Goal: Information Seeking & Learning: Learn about a topic

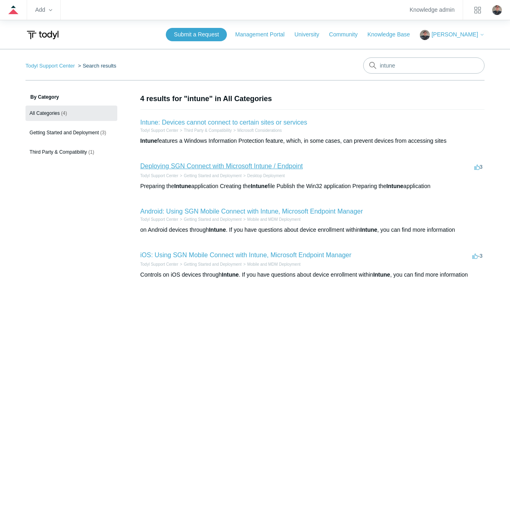
click at [201, 165] on link "Deploying SGN Connect with Microsoft Intune / Endpoint" at bounding box center [221, 166] width 163 height 7
click at [170, 254] on link "iOS: Using SGN Mobile Connect with Intune, Microsoft Endpoint Manager" at bounding box center [245, 255] width 211 height 7
click at [176, 165] on link "Deploying SGN Connect with Microsoft Intune / Endpoint" at bounding box center [221, 166] width 163 height 7
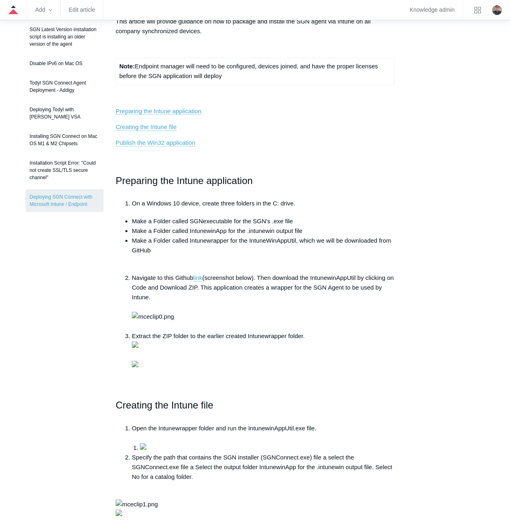
scroll to position [162, 0]
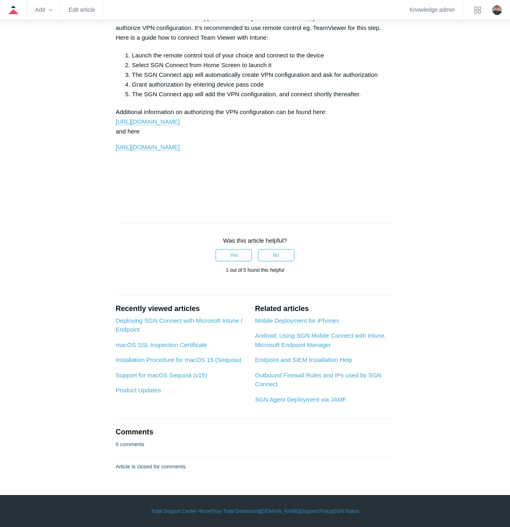
scroll to position [2670, 0]
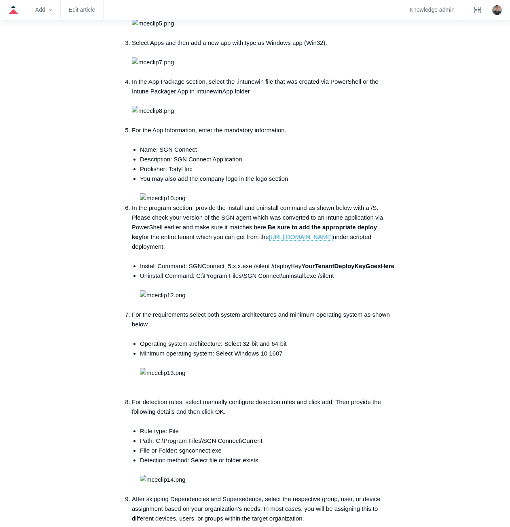
scroll to position [716, 0]
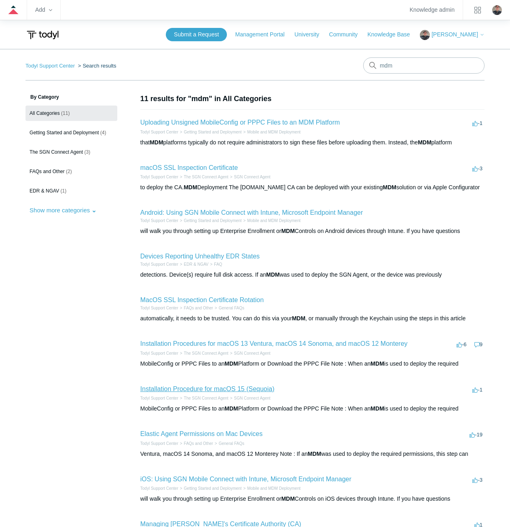
click at [166, 388] on link "Installation Procedure for macOS 15 (Sequoia)" at bounding box center [207, 389] width 134 height 7
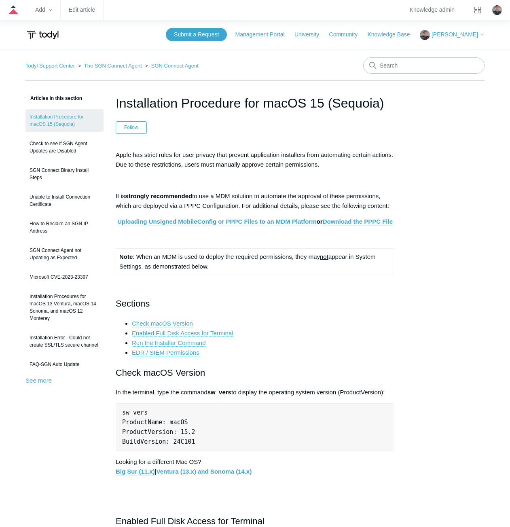
click at [203, 221] on link "Uploading Unsigned MobileConfig or PPPC Files to an MDM Platform" at bounding box center [216, 221] width 199 height 7
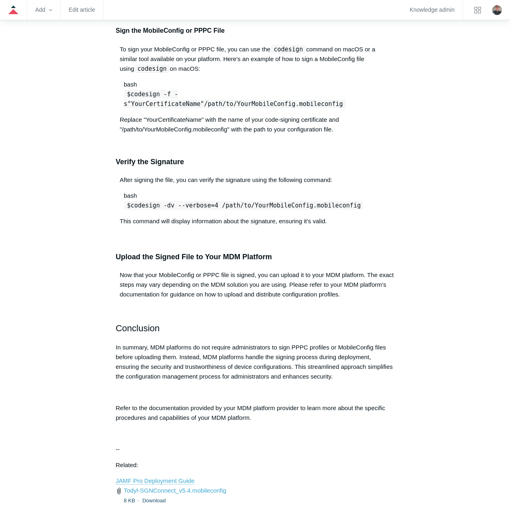
scroll to position [728, 0]
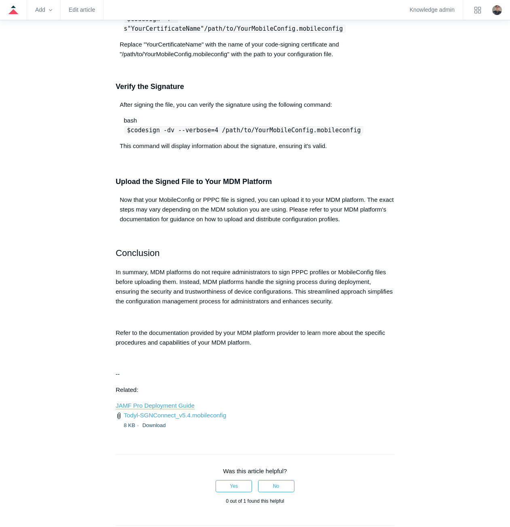
click at [85, 164] on aside "Articles in this section Uploading Unsigned MobileConfig or PPPC Files to an MD…" at bounding box center [64, 29] width 78 height 1328
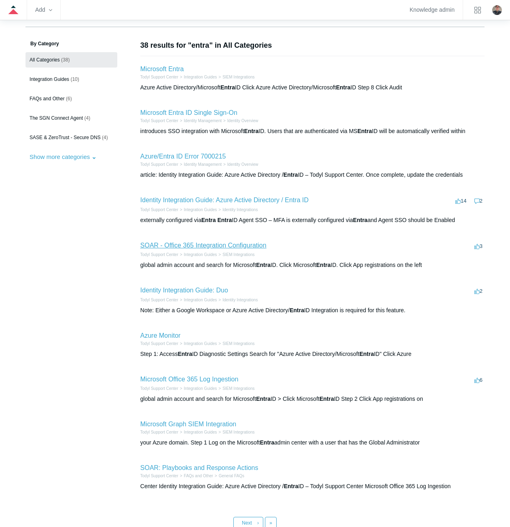
scroll to position [40, 0]
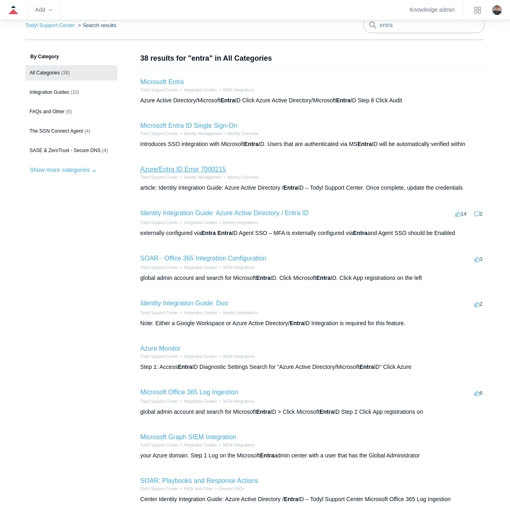
click at [176, 169] on link "Azure/Entra ID Error 7000215" at bounding box center [183, 169] width 86 height 7
click at [213, 215] on link "Identity Integration Guide: Azure Active Directory / Entra ID" at bounding box center [224, 213] width 168 height 7
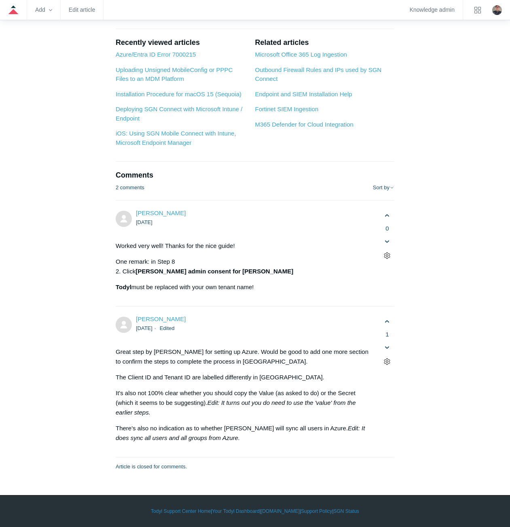
scroll to position [4895, 0]
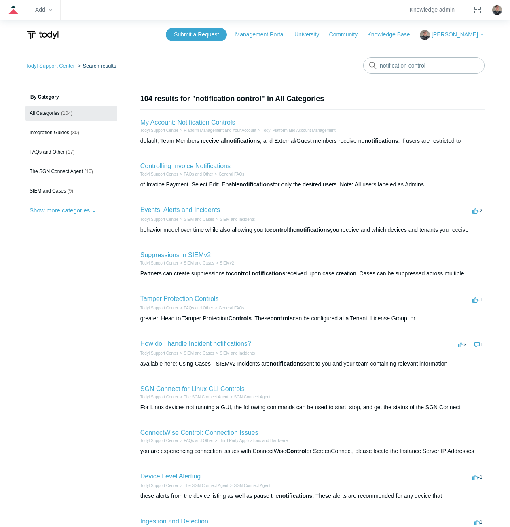
click at [190, 124] on link "My Account: Notification Controls" at bounding box center [187, 122] width 95 height 7
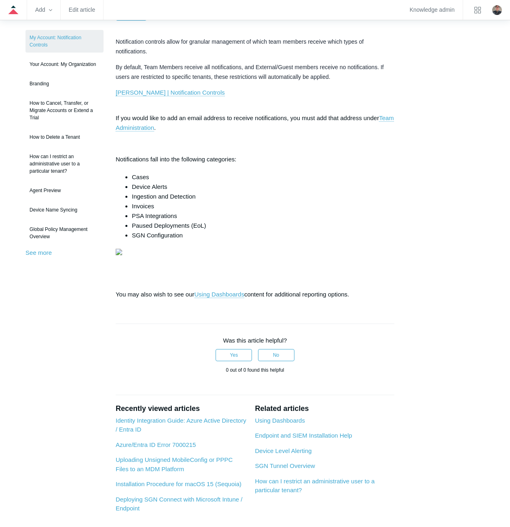
scroll to position [73, 0]
